Goal: Information Seeking & Learning: Learn about a topic

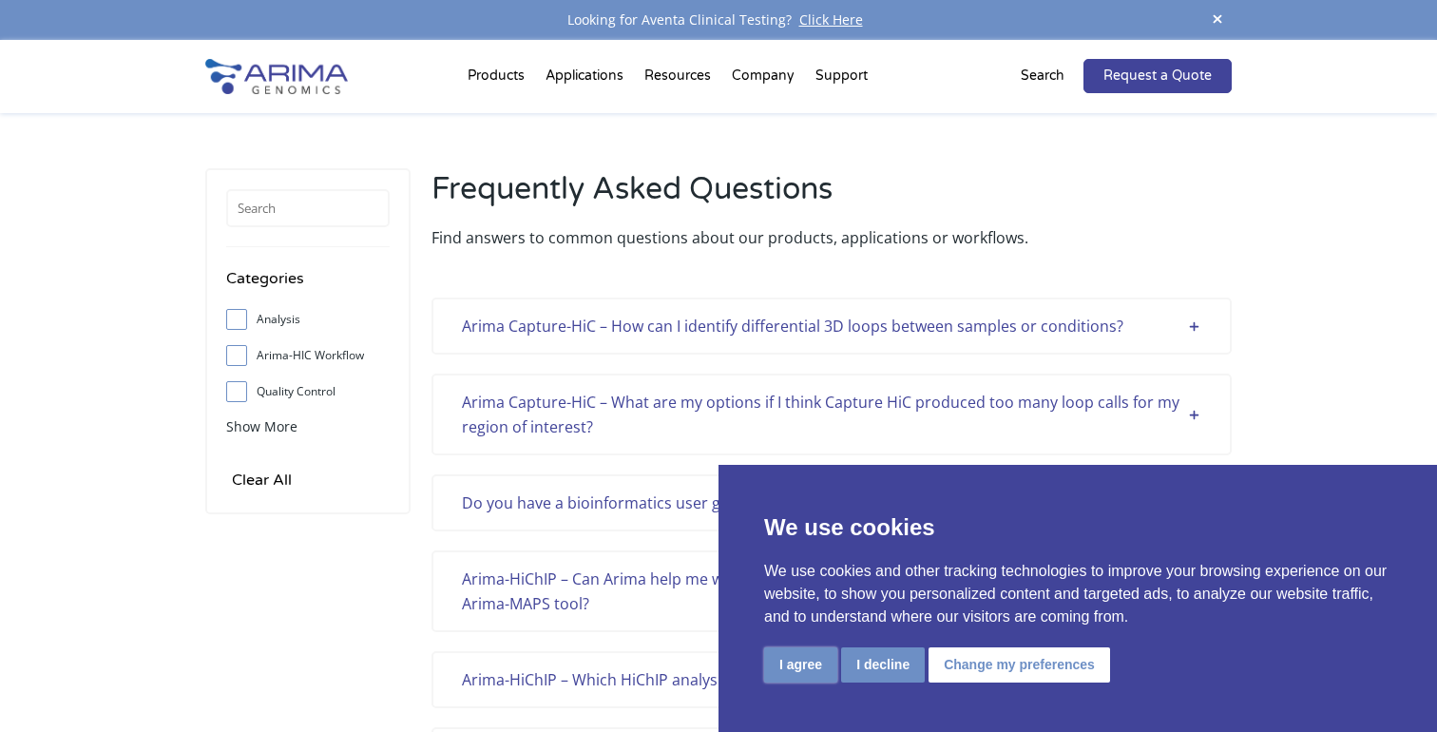
click at [782, 661] on button "I agree" at bounding box center [800, 664] width 73 height 35
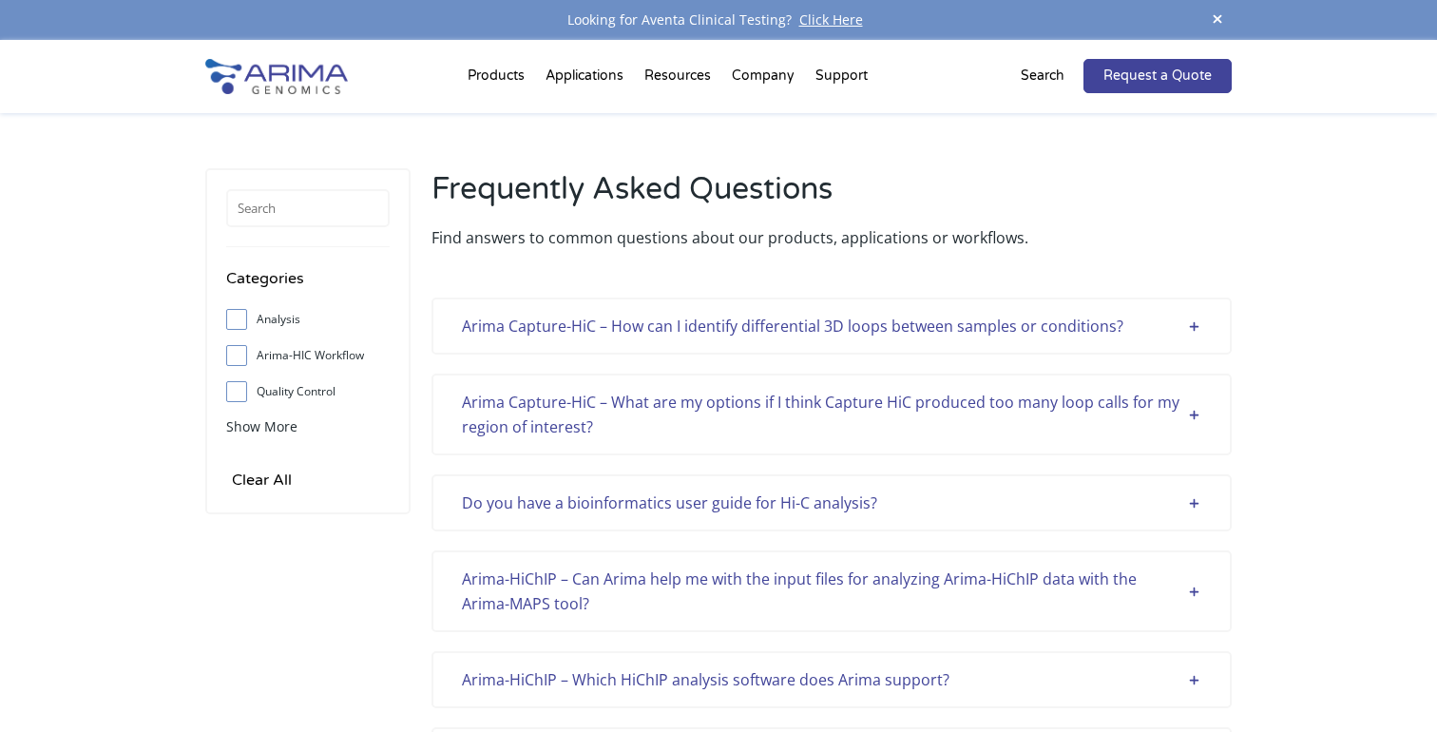
click at [978, 337] on div "Arima Capture-HiC – How can I identify differential 3D loops between samples or…" at bounding box center [831, 326] width 739 height 25
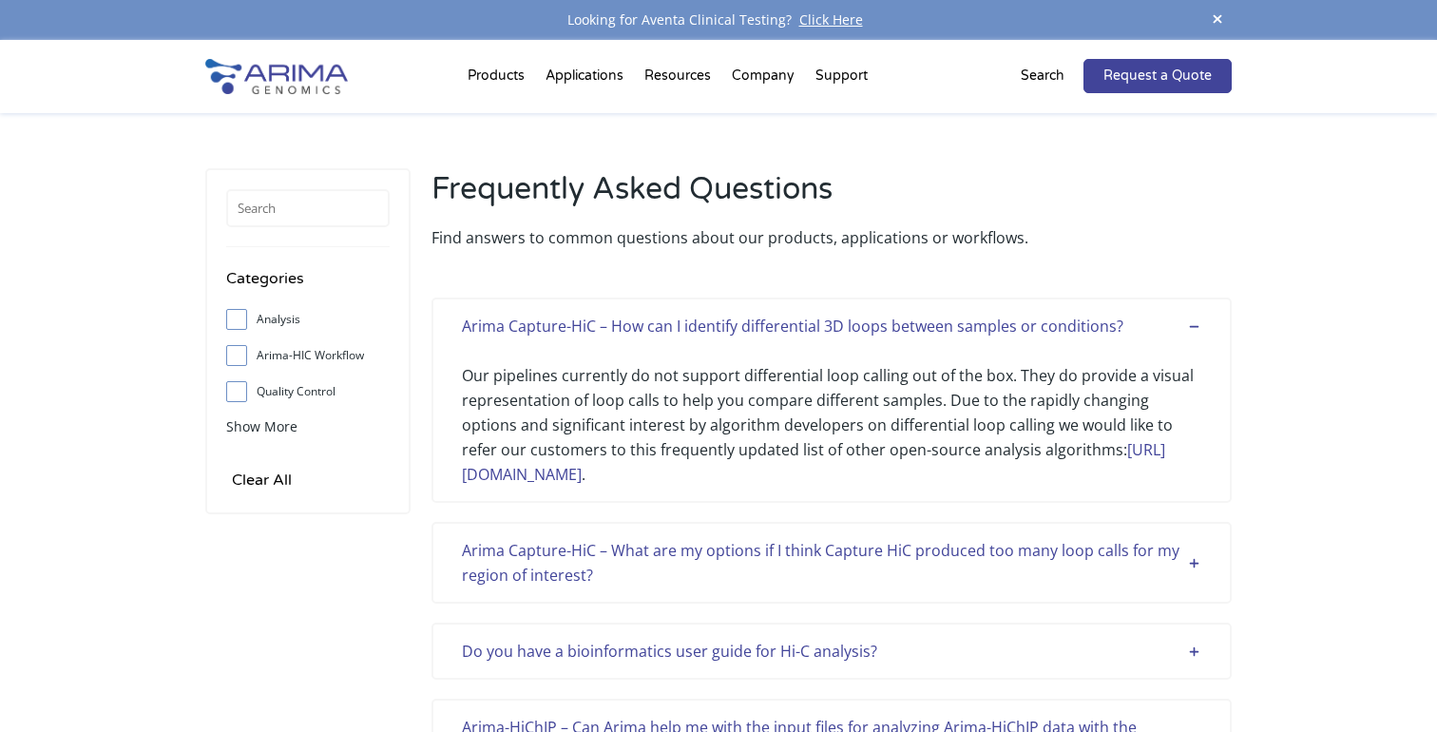
click at [864, 564] on div "Arima Capture-HiC – What are my options if I think Capture HiC produced too man…" at bounding box center [831, 562] width 739 height 49
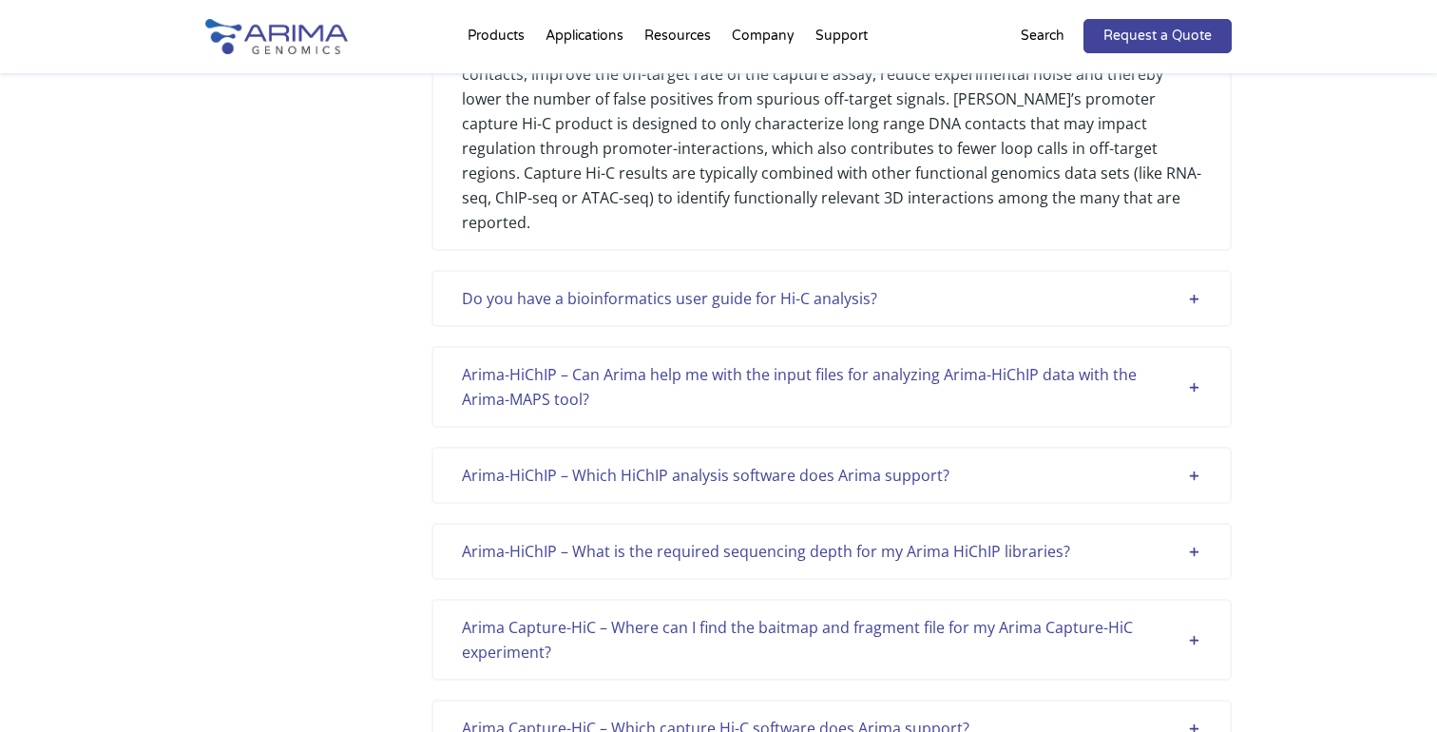
scroll to position [593, 0]
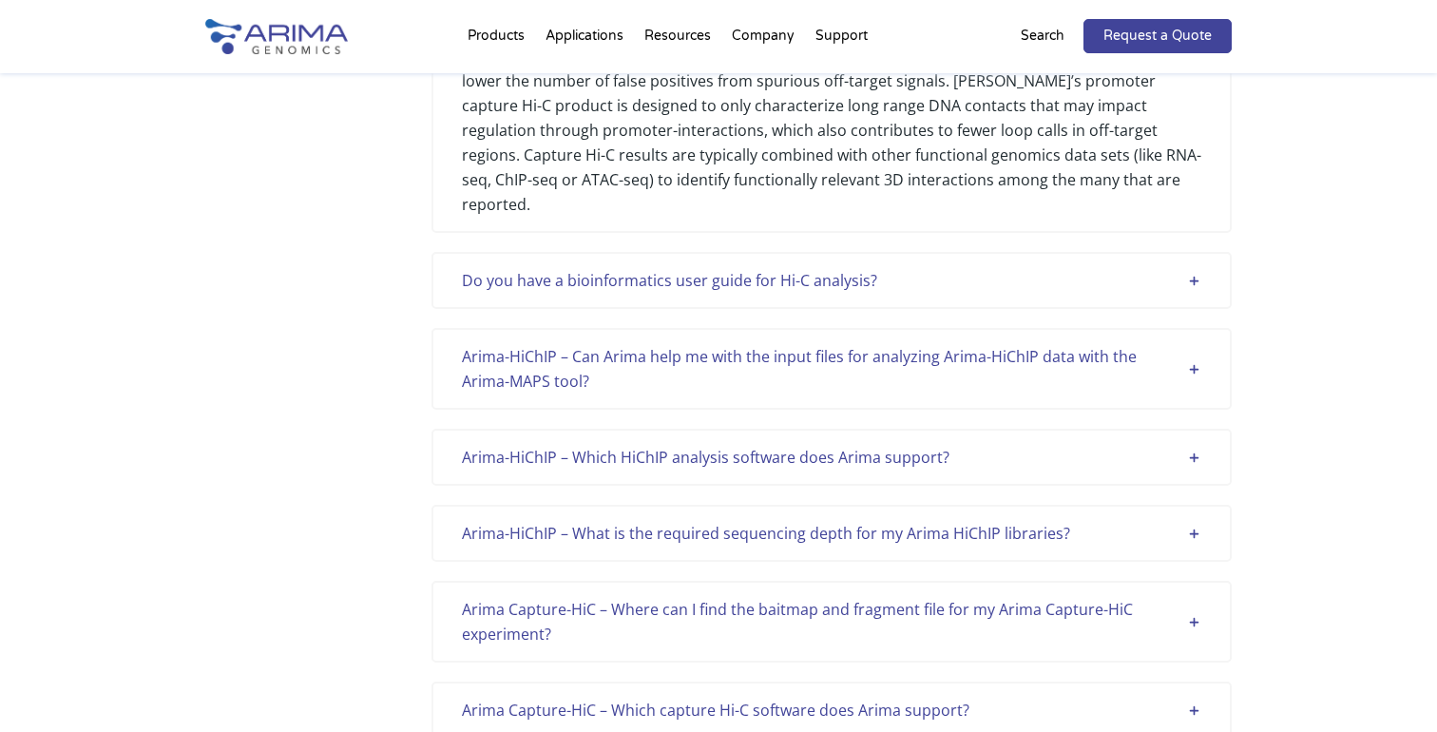
click at [776, 268] on div "Do you have a bioinformatics user guide for Hi-C analysis?" at bounding box center [831, 280] width 739 height 25
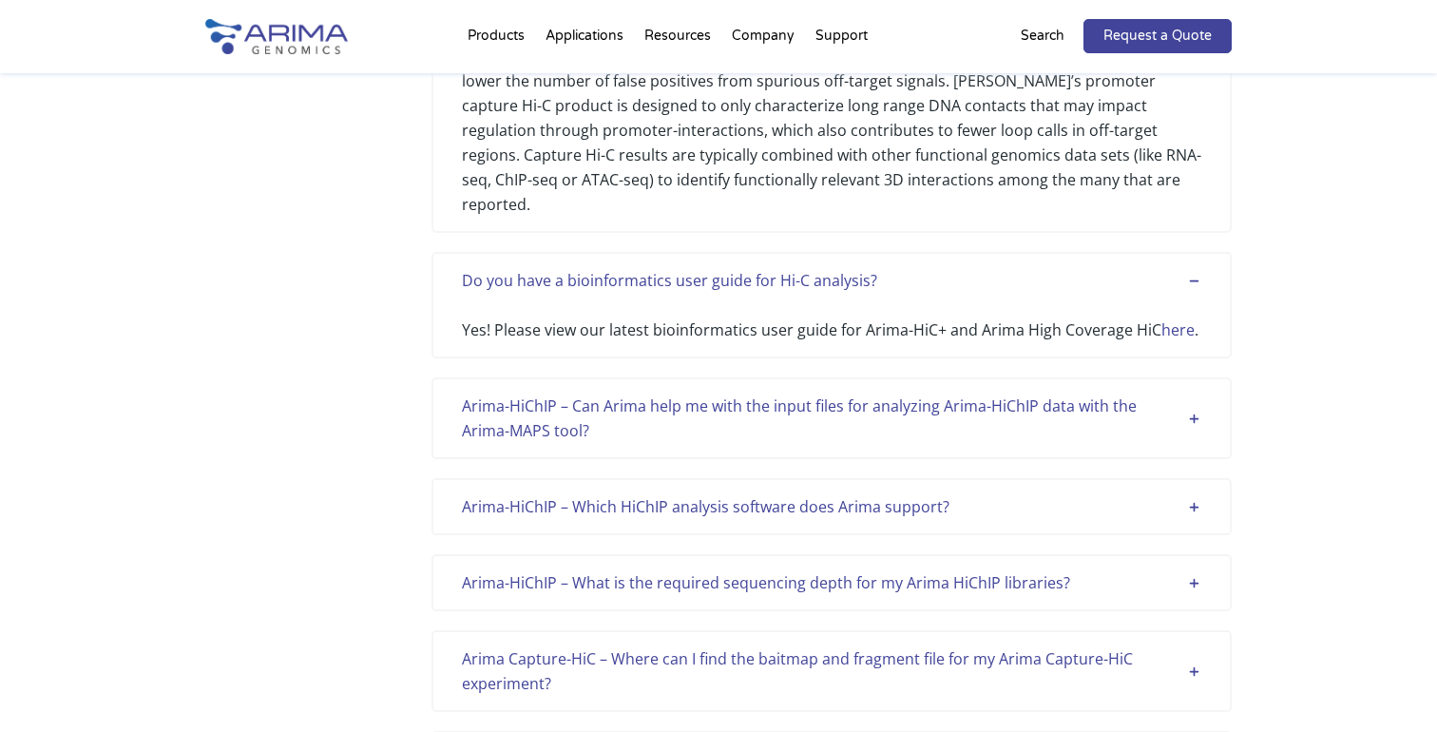
click at [776, 407] on div "Arima-HiChIP – Can Arima help me with the input files for analyzing Arima-HiChI…" at bounding box center [831, 417] width 739 height 49
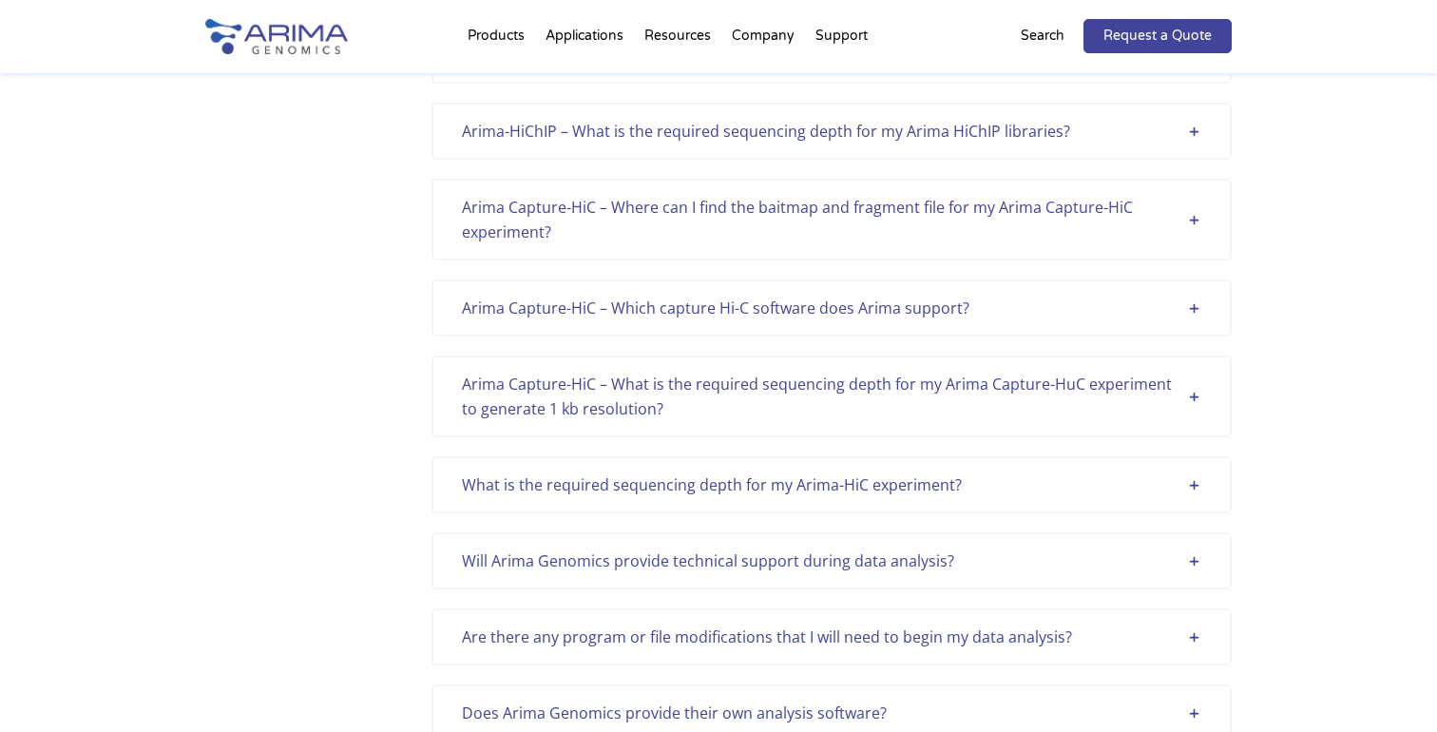
scroll to position [1194, 0]
click at [782, 194] on div "Arima Capture-HiC – Where can I find the baitmap and fragment file for my Arima…" at bounding box center [831, 218] width 739 height 49
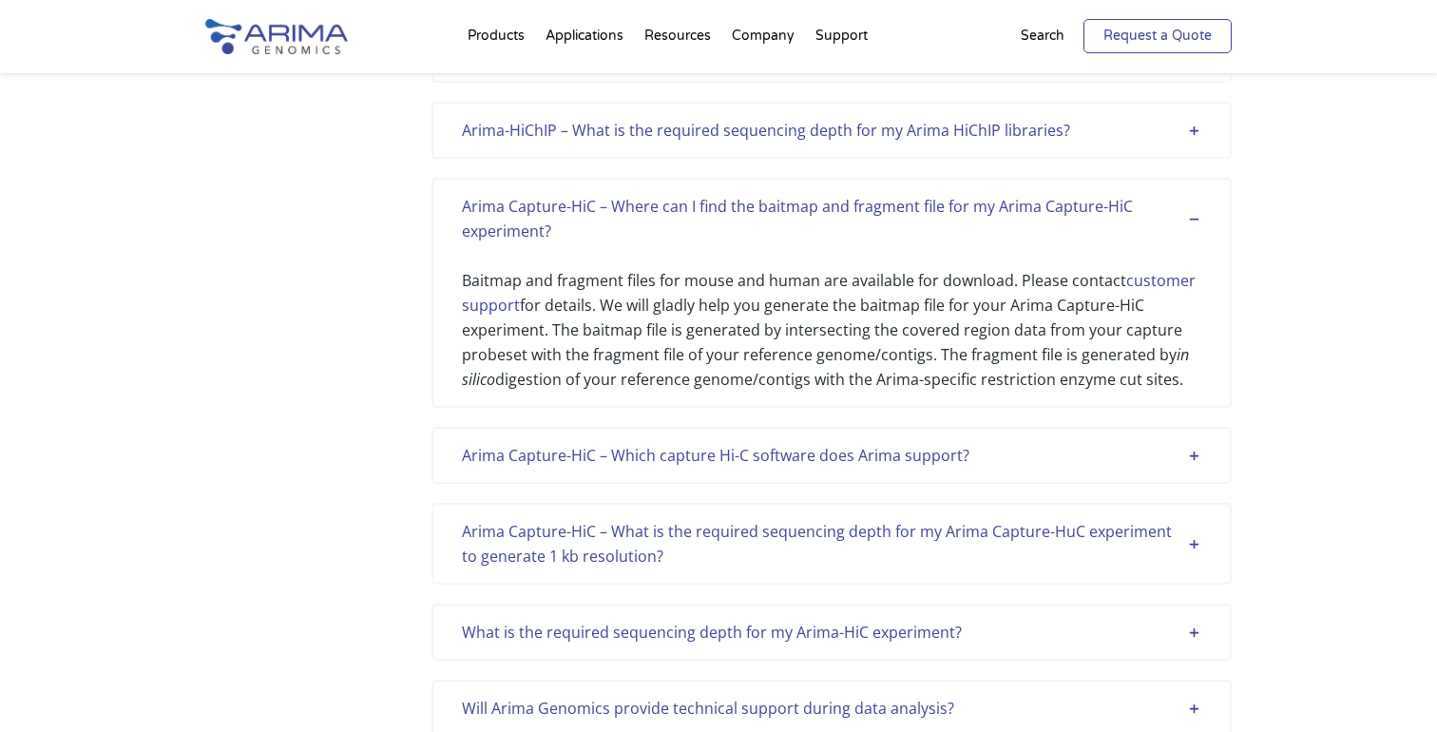
scroll to position [805, 0]
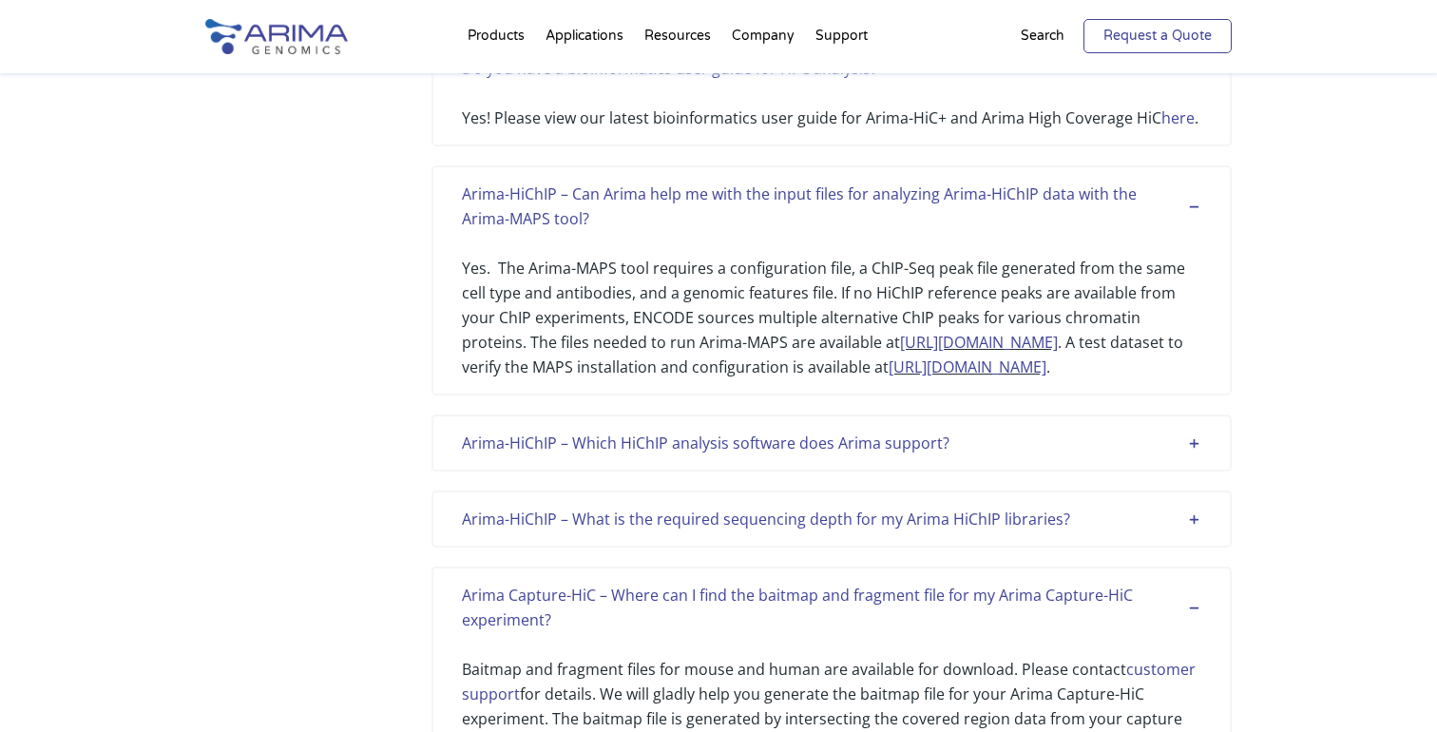
click at [1191, 20] on link "Request a Quote" at bounding box center [1157, 36] width 148 height 34
click at [997, 378] on div "Arima-HiChIP – Can Arima help me with the input files for analyzing Arima-HiChI…" at bounding box center [831, 280] width 800 height 230
click at [1011, 368] on link "[URL][DOMAIN_NAME]" at bounding box center [968, 366] width 158 height 21
click at [1046, 367] on link "[URL][DOMAIN_NAME]" at bounding box center [968, 366] width 158 height 21
